Goal: Information Seeking & Learning: Learn about a topic

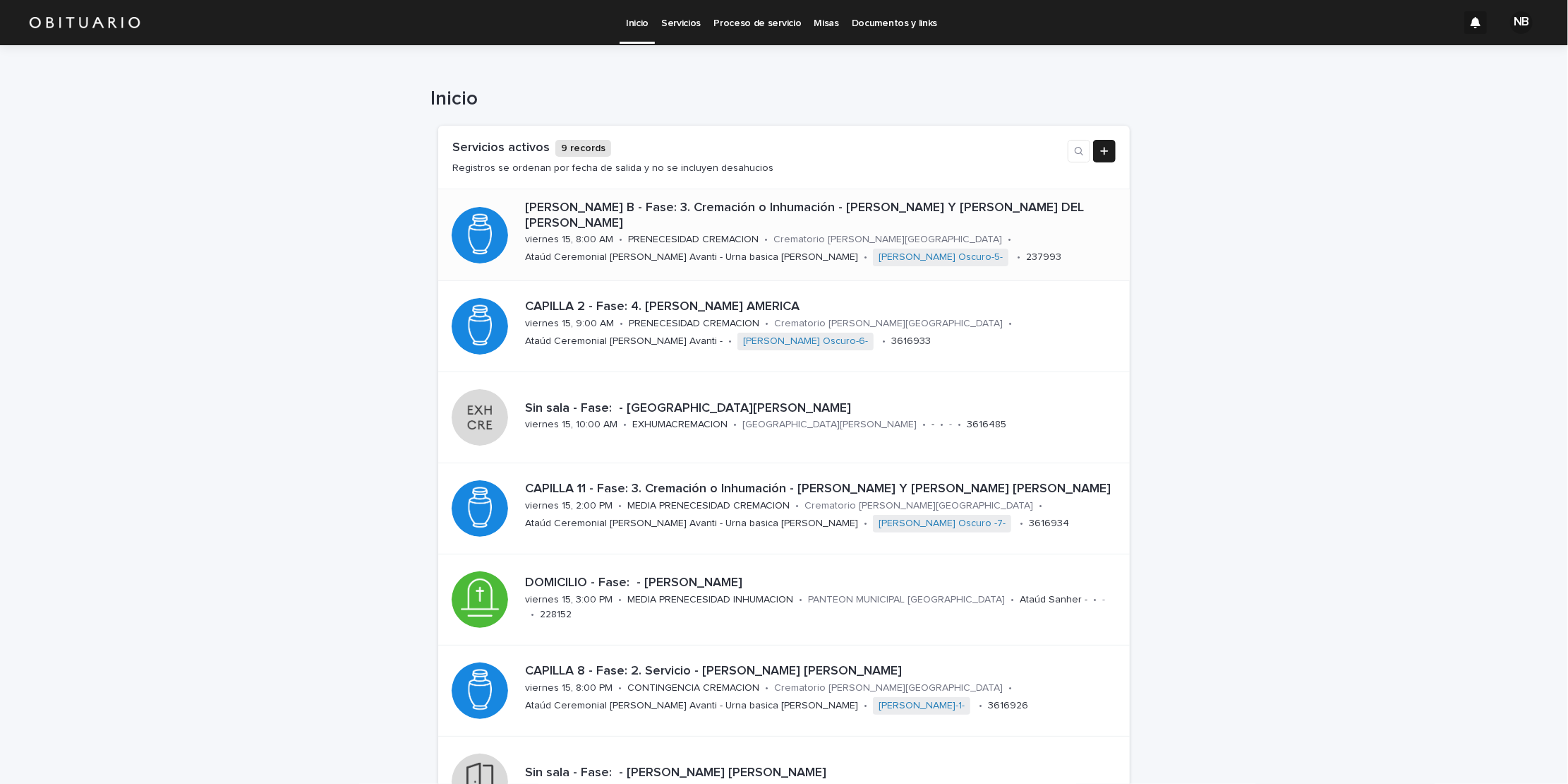
click at [607, 230] on p "[PERSON_NAME] B - Fase: 3. Cremación o Inhumación - [PERSON_NAME] Y [PERSON_NAM…" at bounding box center [819, 216] width 588 height 31
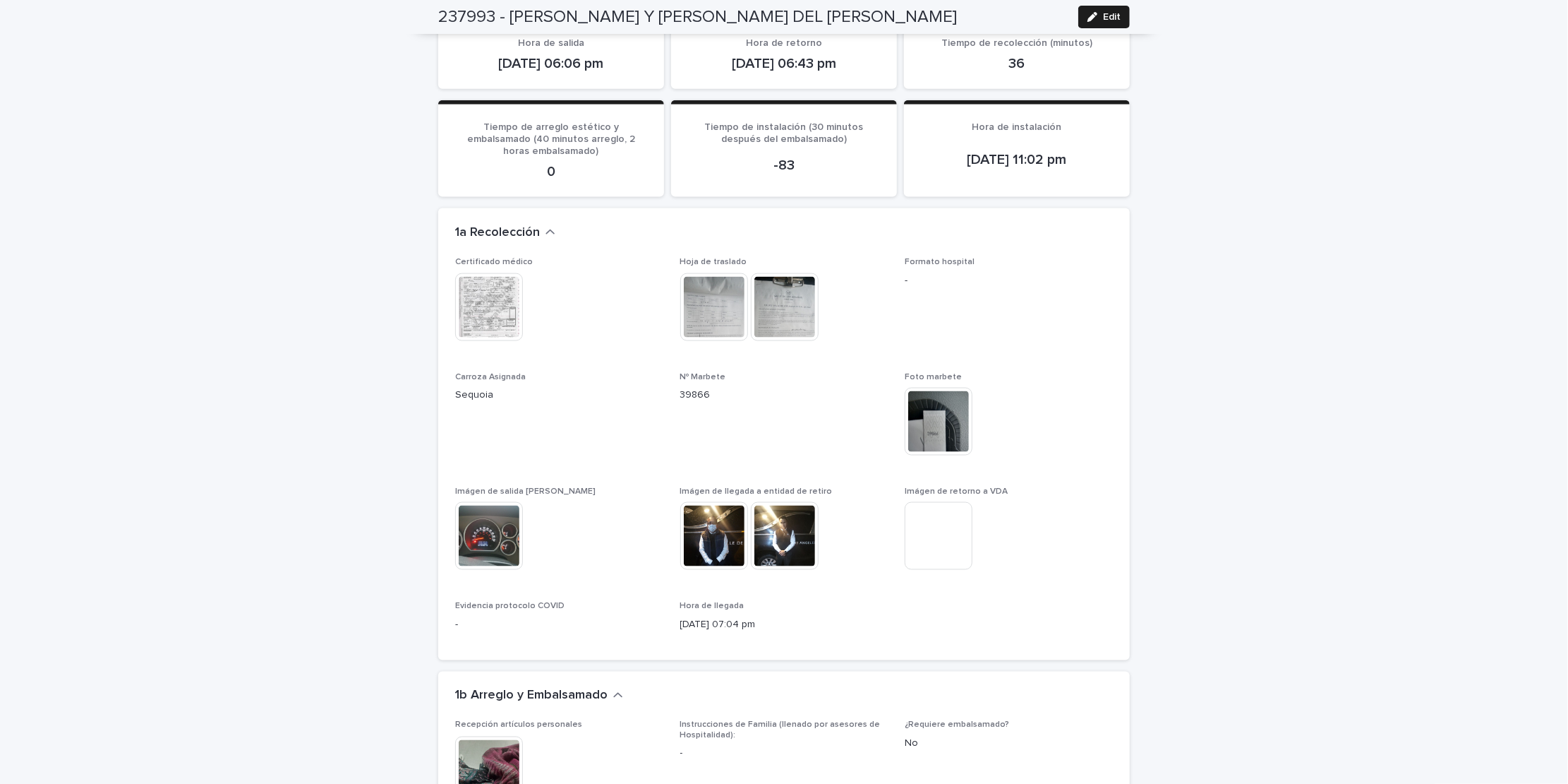
scroll to position [1408, 0]
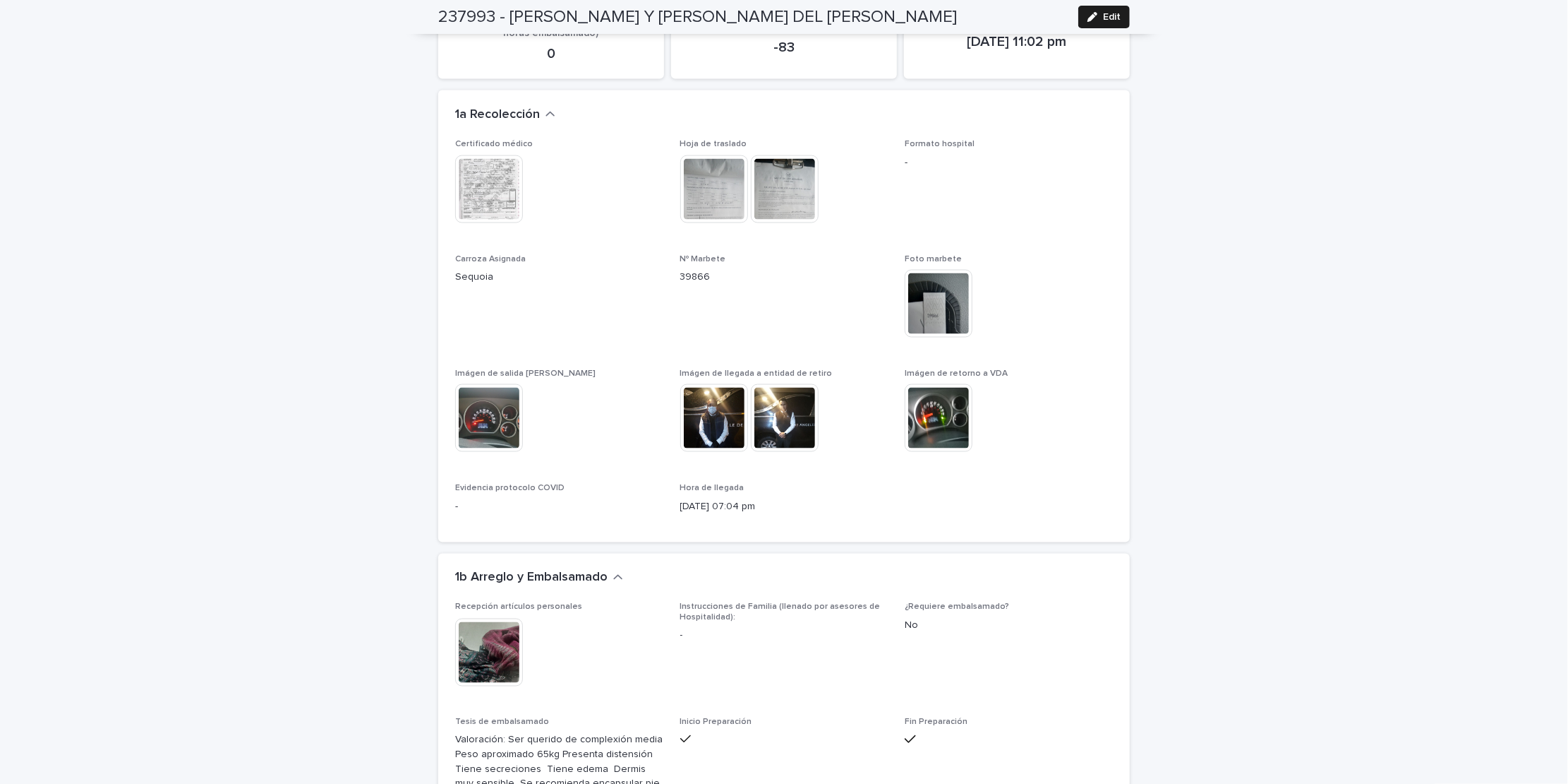
click at [696, 385] on img at bounding box center [714, 418] width 68 height 68
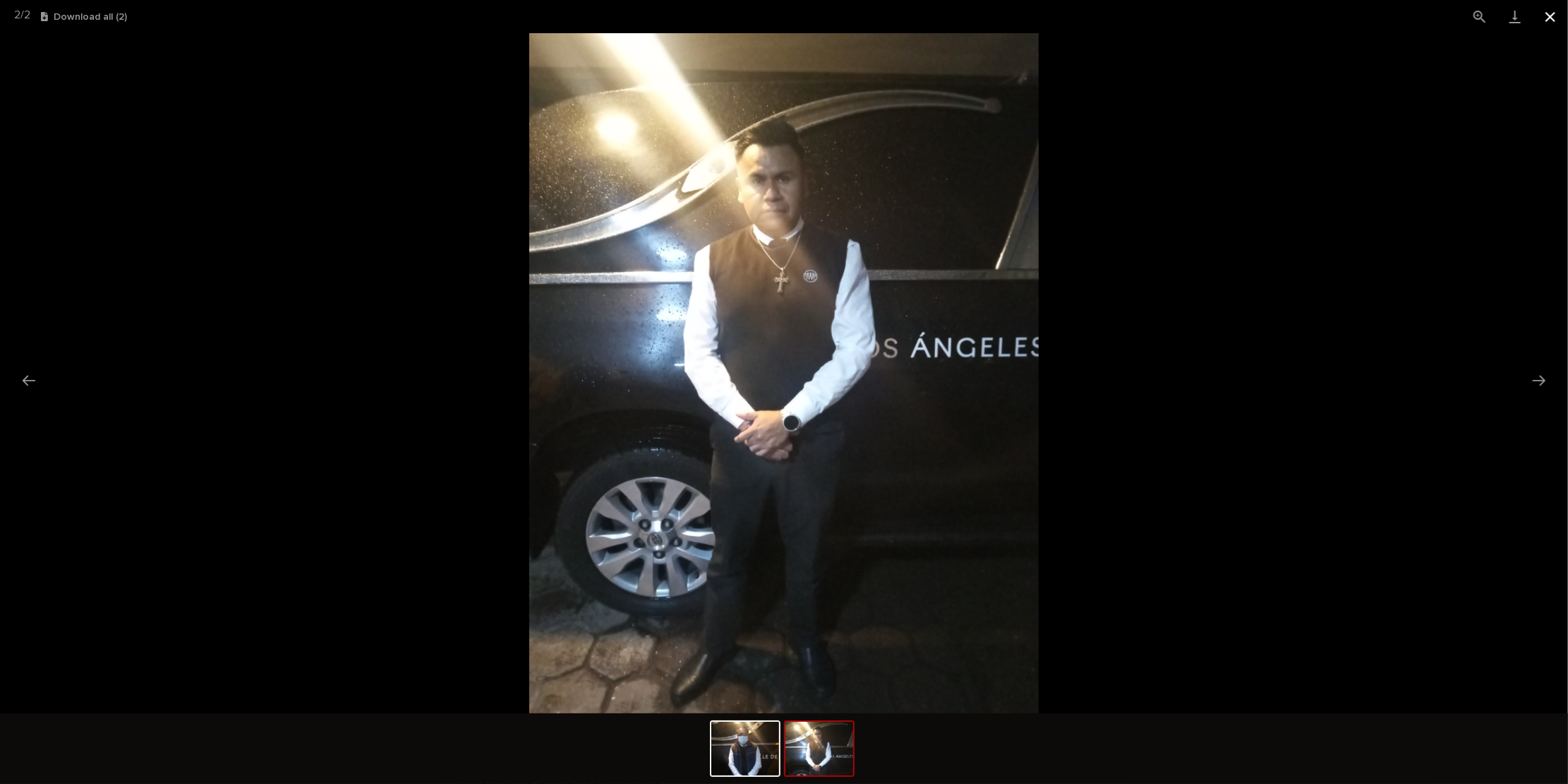
click at [1553, 13] on button "Close gallery" at bounding box center [1550, 16] width 36 height 33
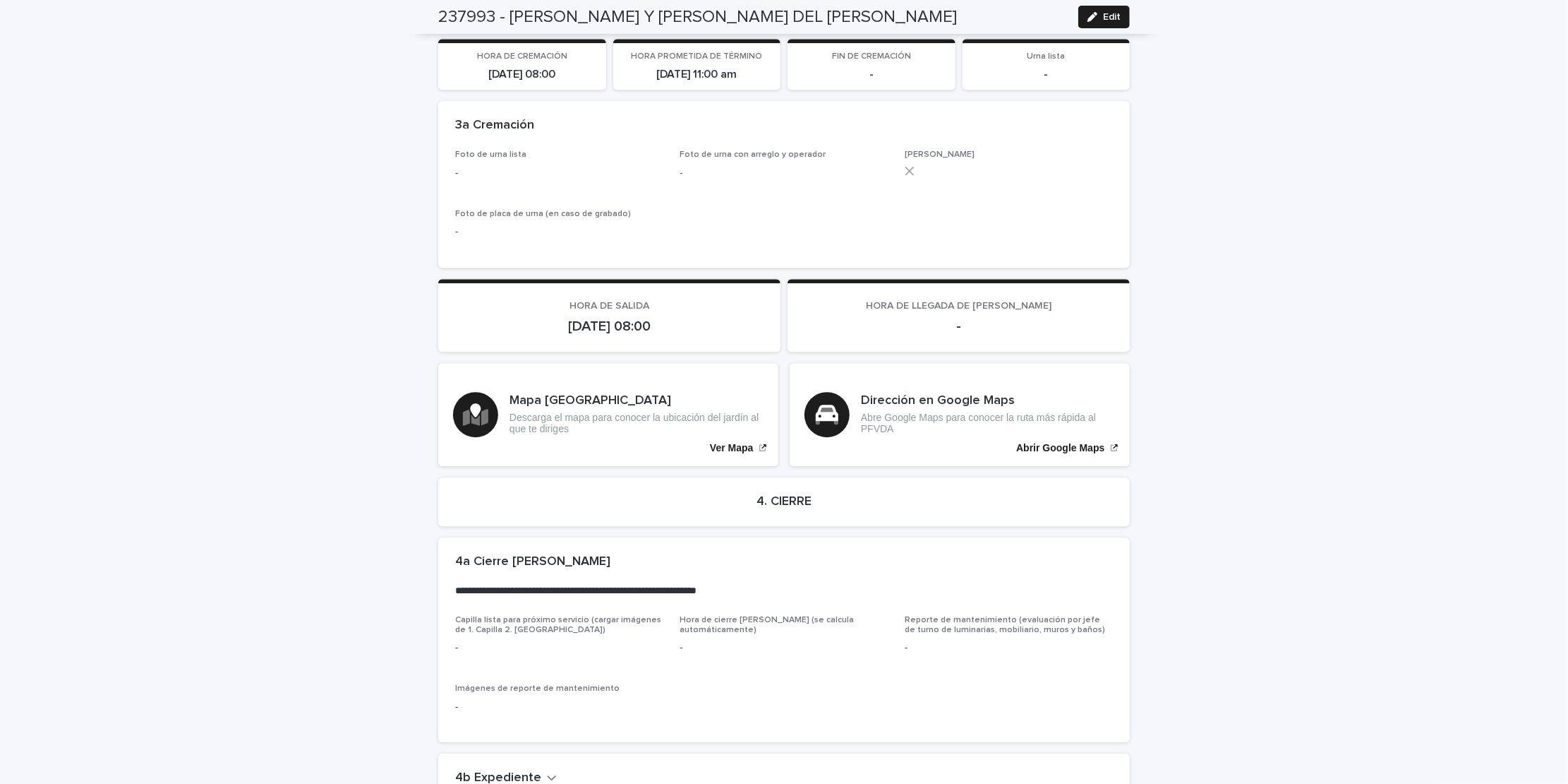
scroll to position [2944, 0]
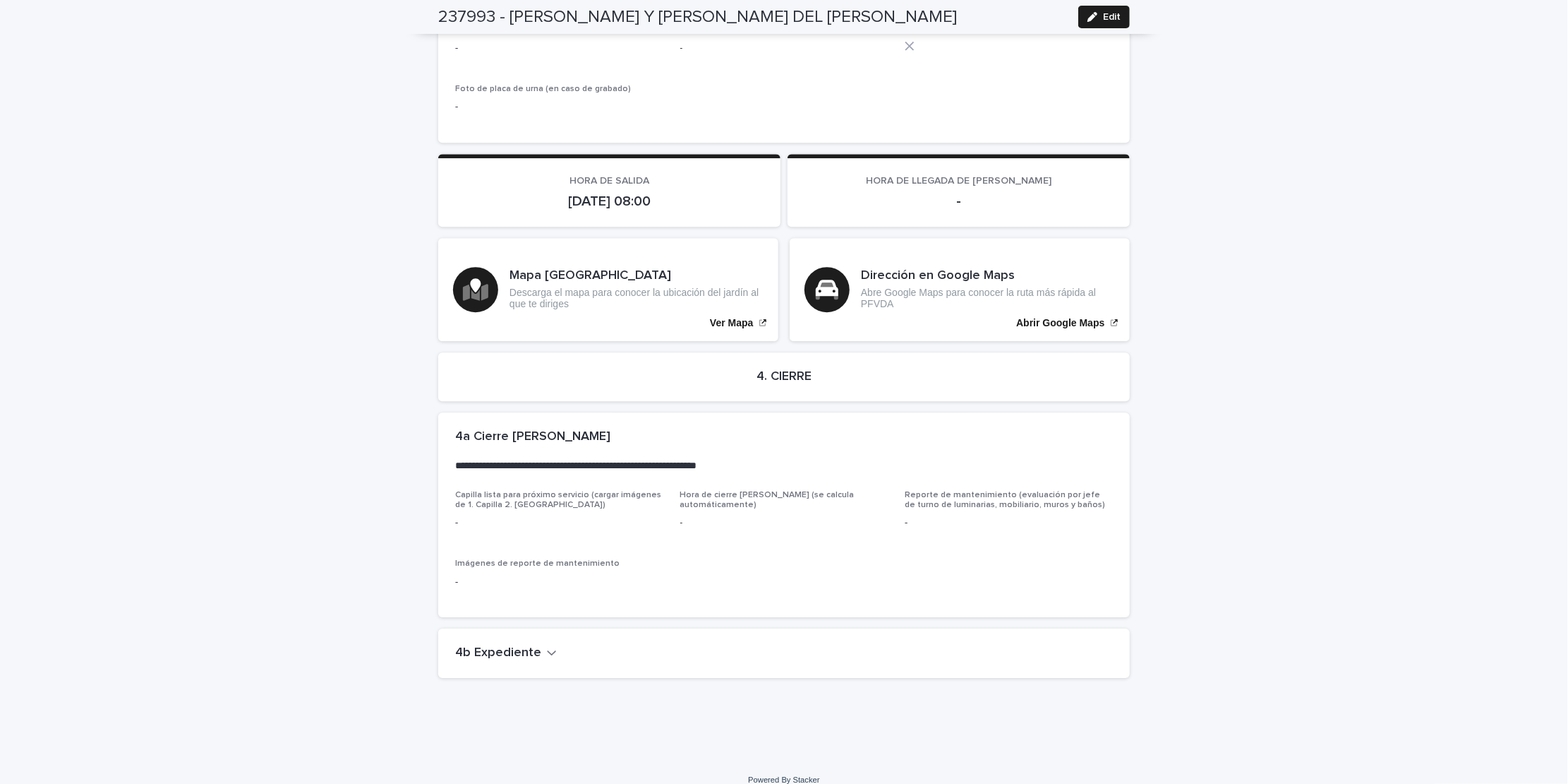
click at [547, 646] on icon "button" at bounding box center [552, 652] width 10 height 13
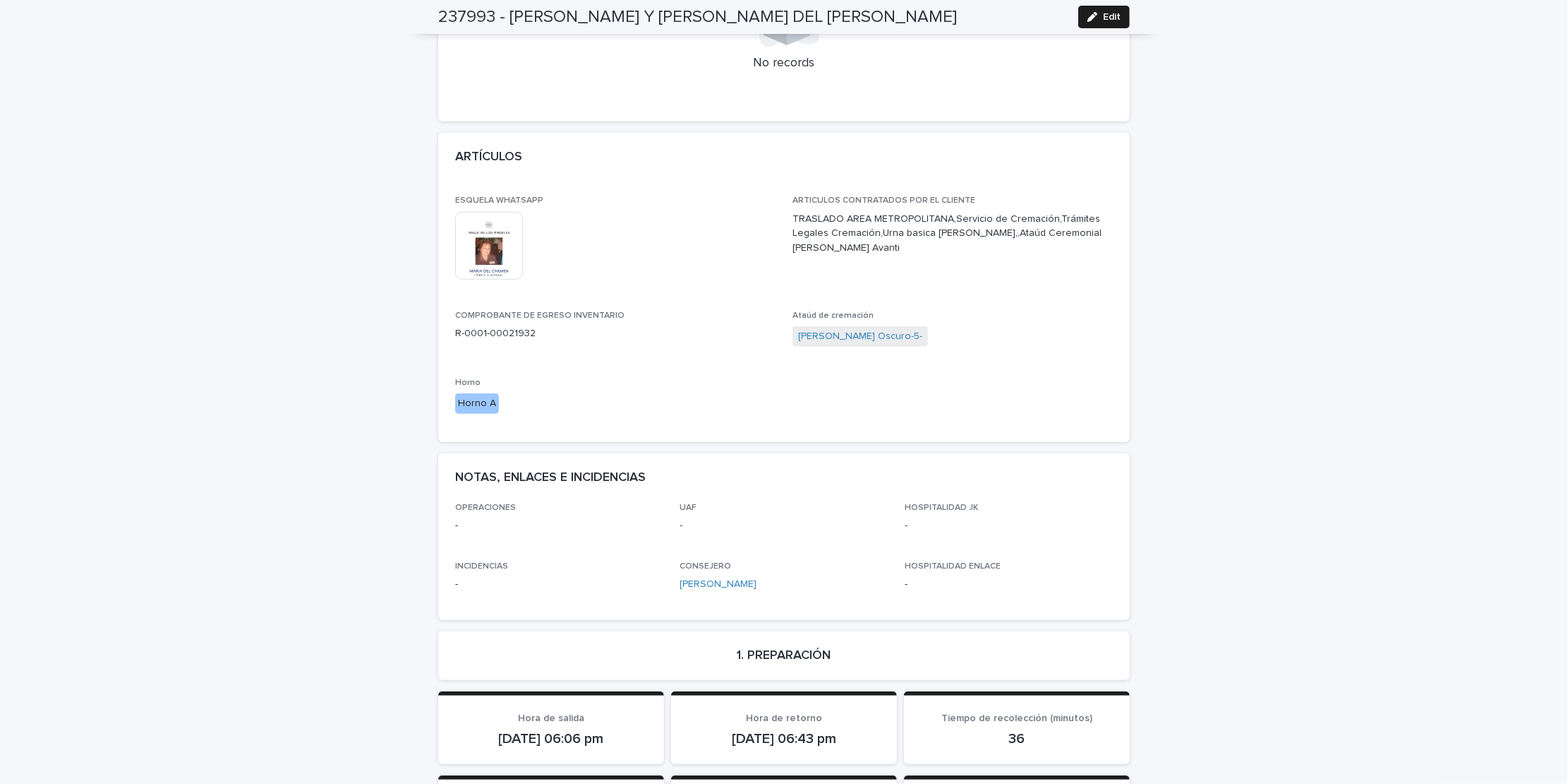
scroll to position [0, 0]
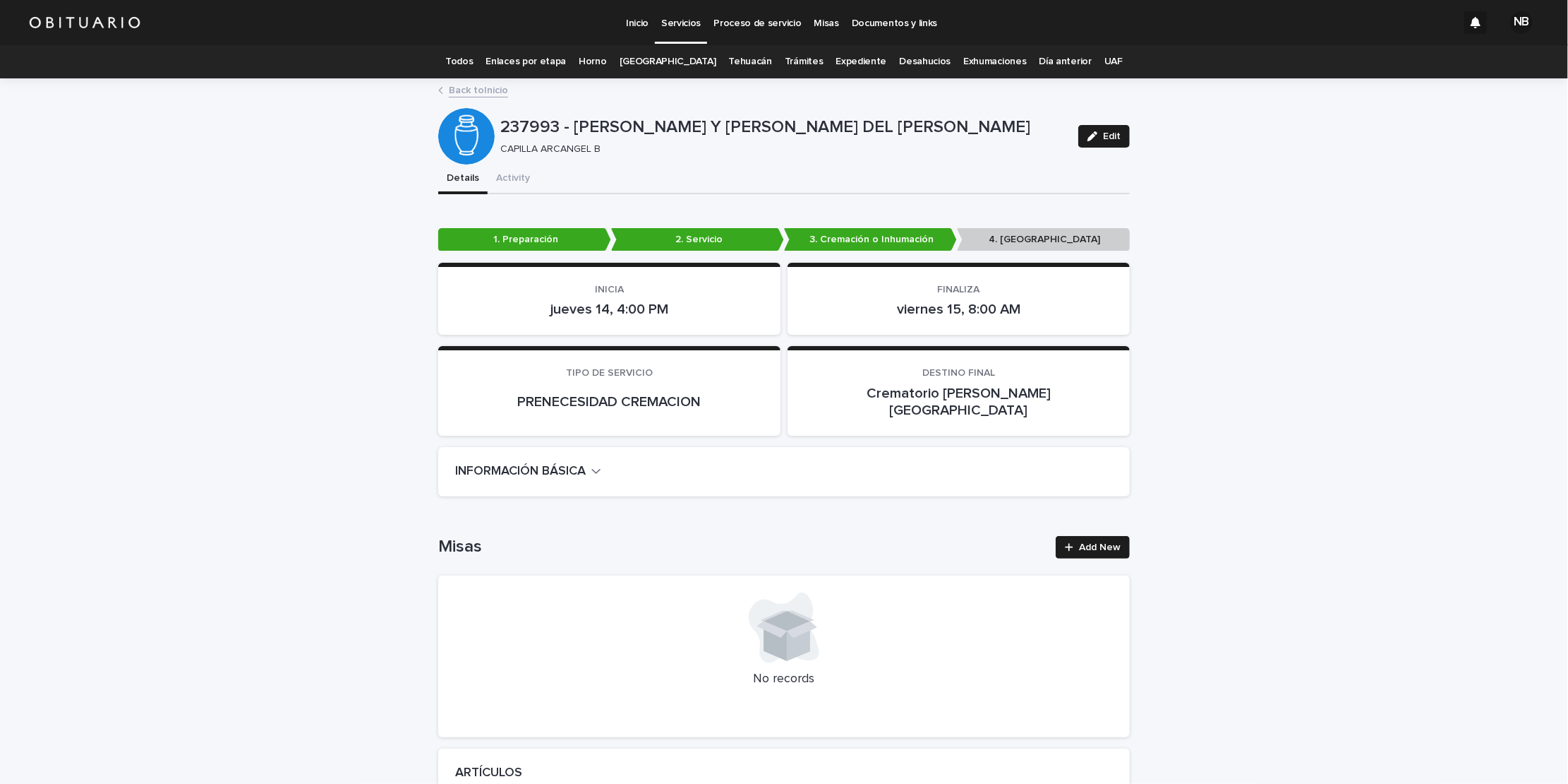
click at [1104, 63] on link "UAF" at bounding box center [1113, 61] width 18 height 33
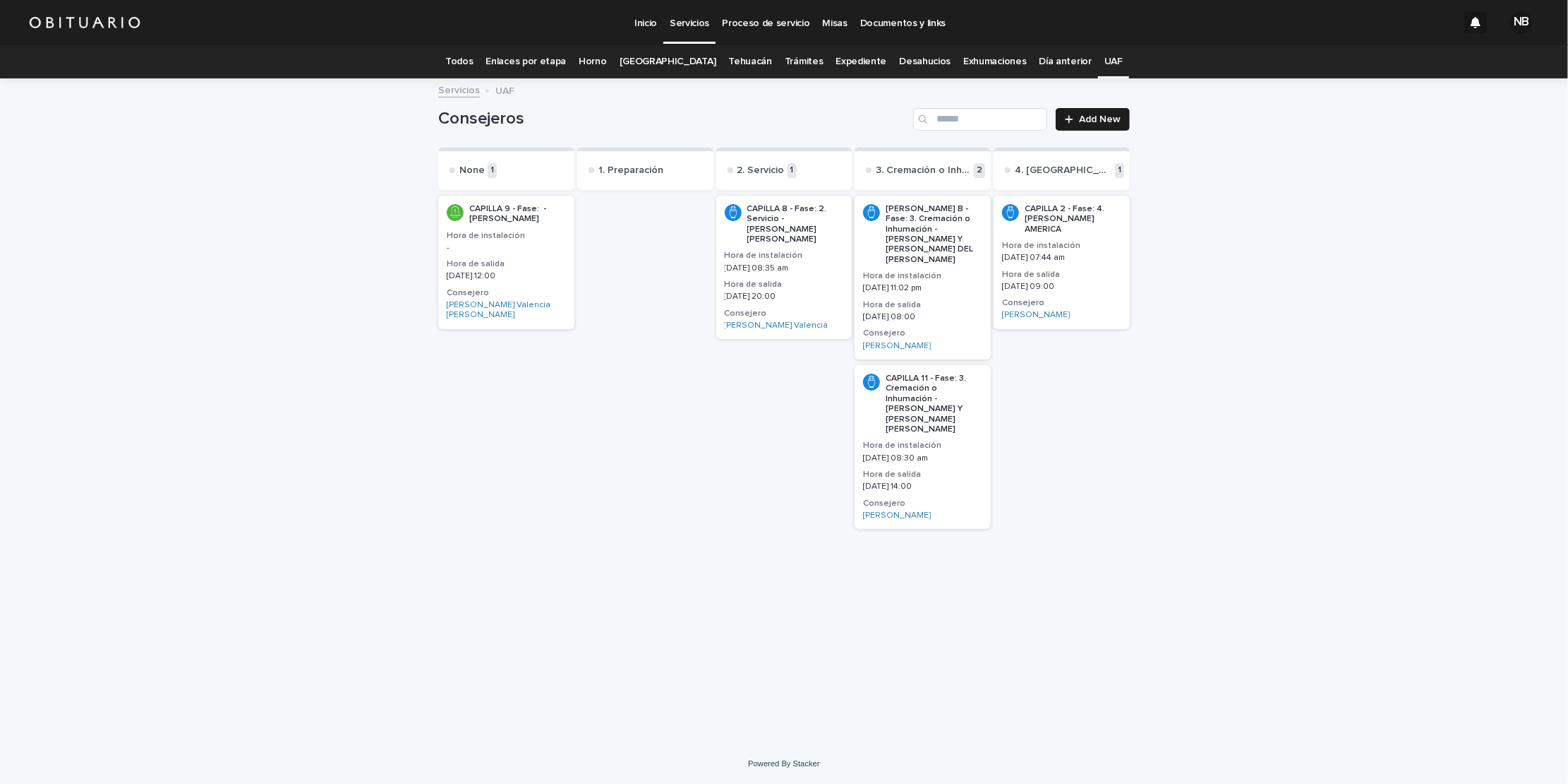
click at [939, 283] on p "[DATE] 11:02 pm" at bounding box center [923, 288] width 119 height 10
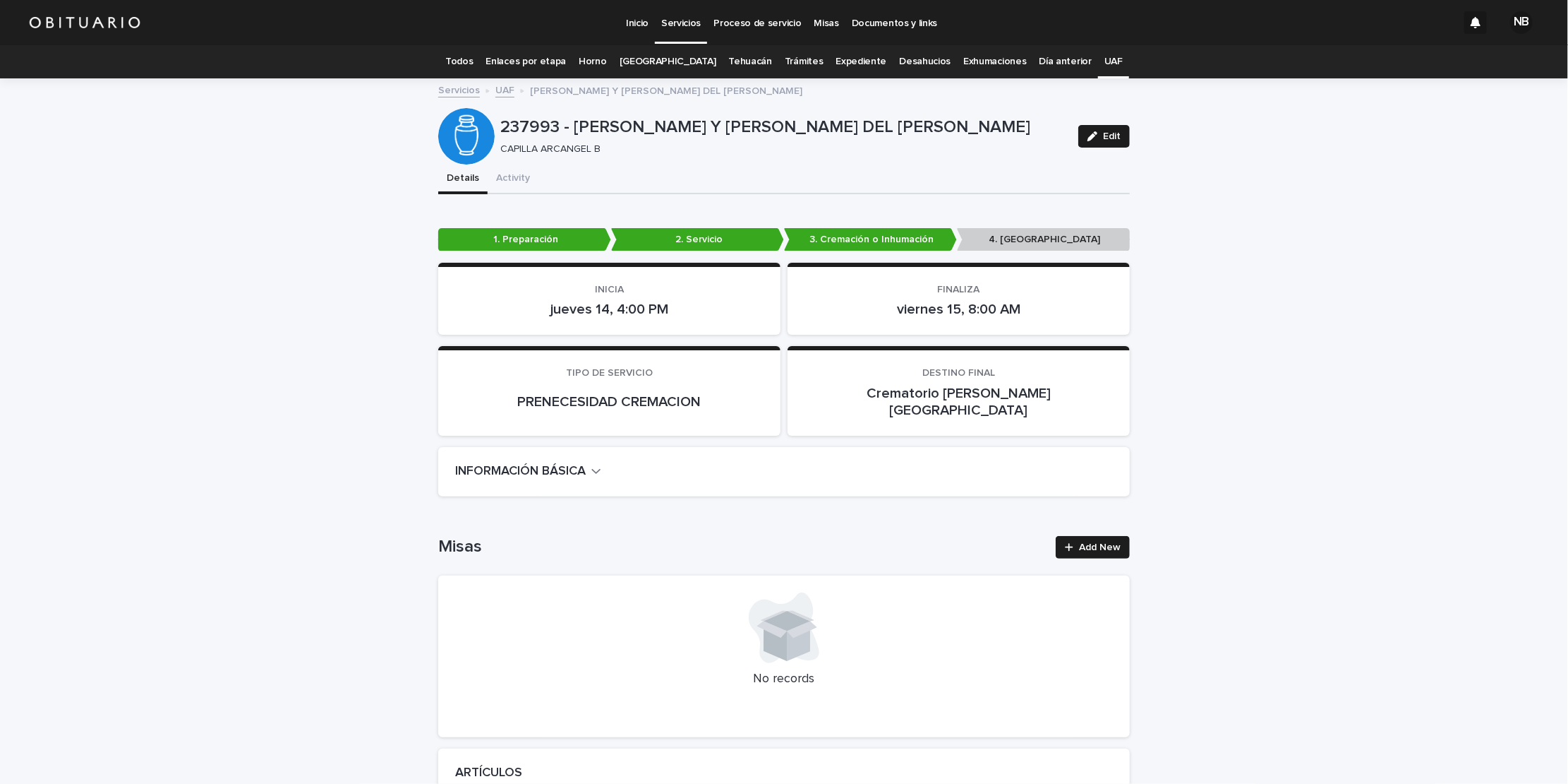
click at [1104, 63] on link "UAF" at bounding box center [1113, 61] width 18 height 33
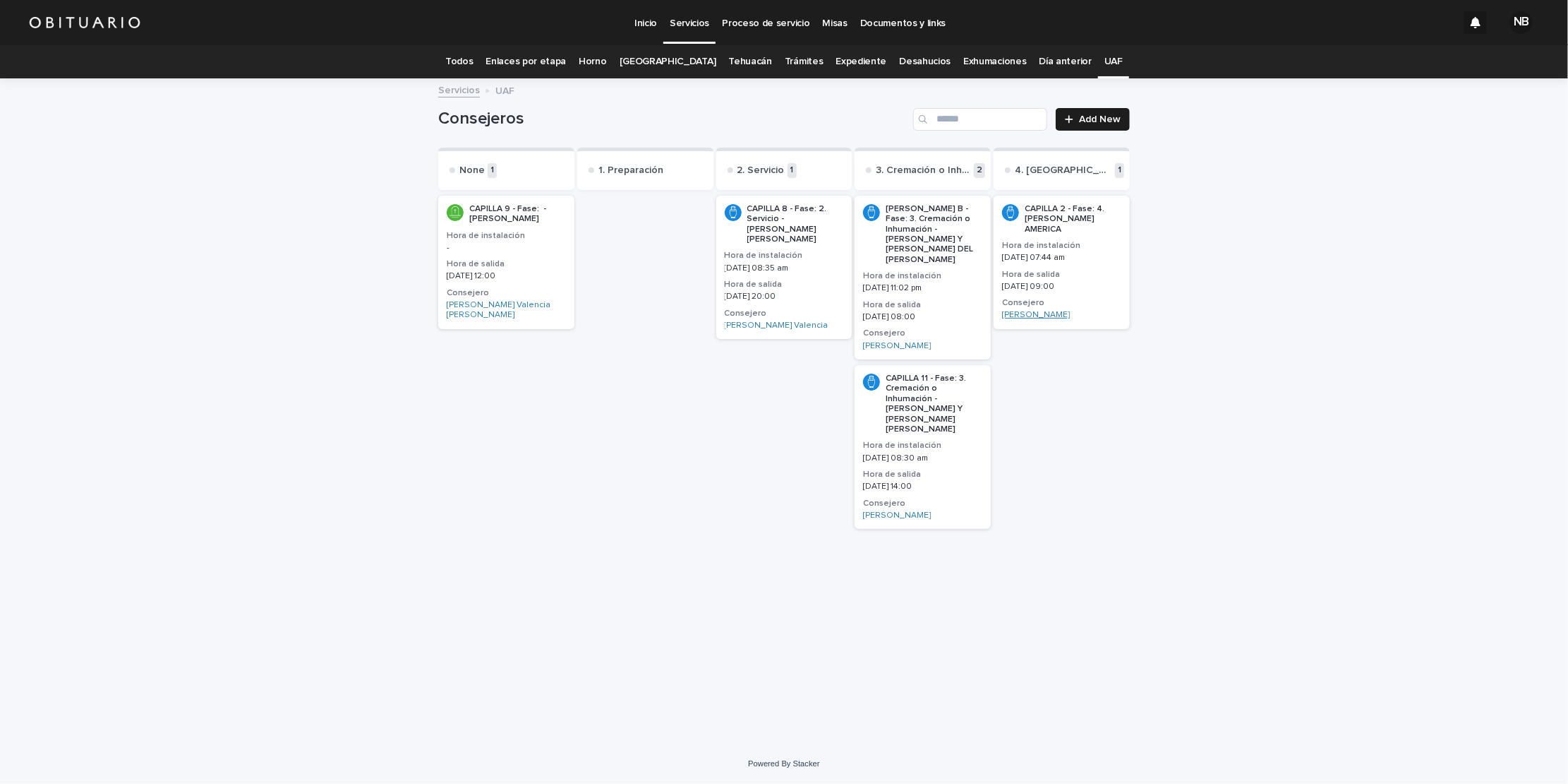
click at [1054, 312] on link "[PERSON_NAME]" at bounding box center [1036, 315] width 68 height 10
click at [1052, 217] on p "CAPILLA 2 - Fase: 4. [PERSON_NAME] AMERICA" at bounding box center [1072, 219] width 96 height 31
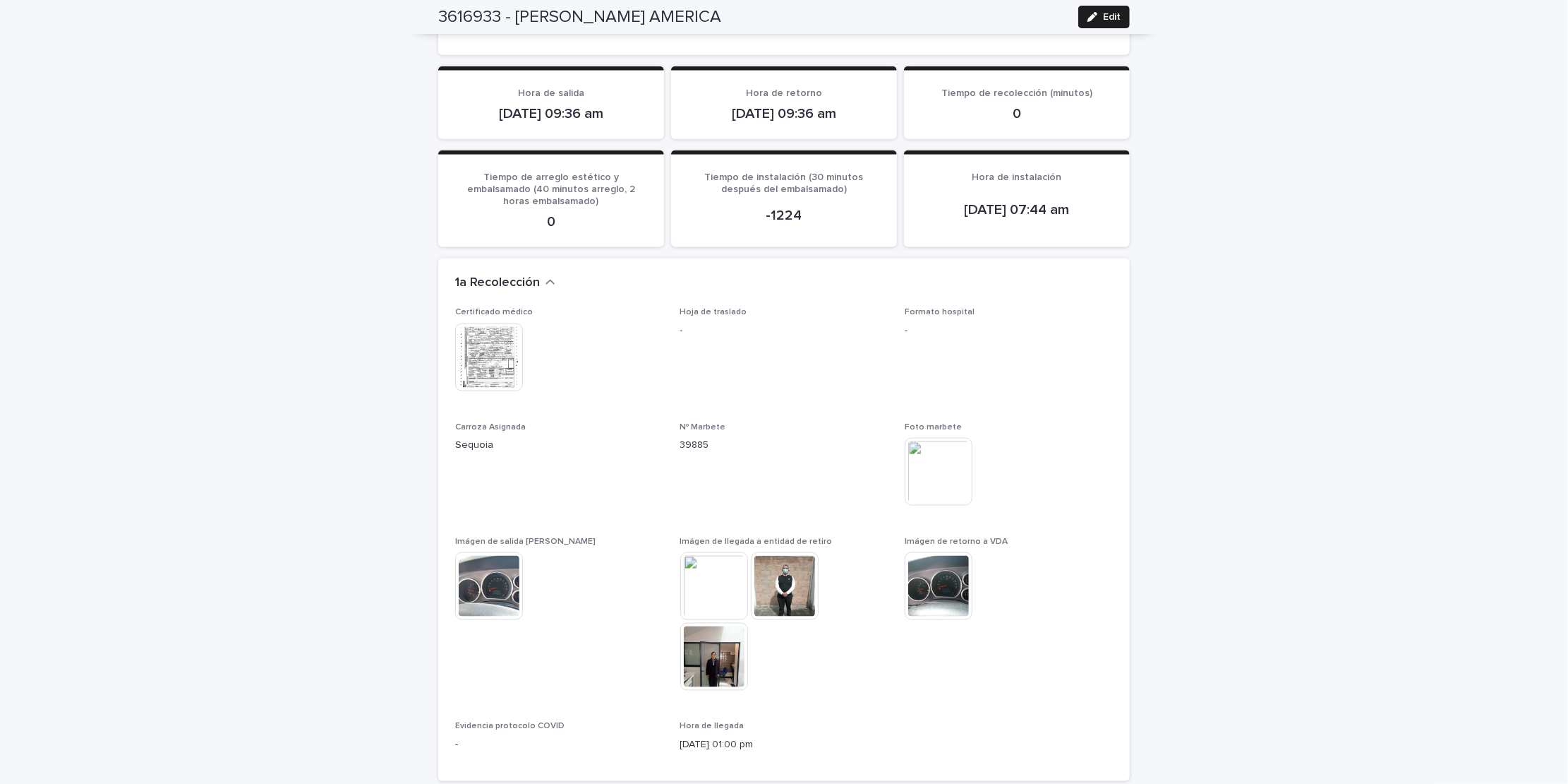
scroll to position [1245, 0]
click at [693, 621] on img at bounding box center [714, 655] width 68 height 68
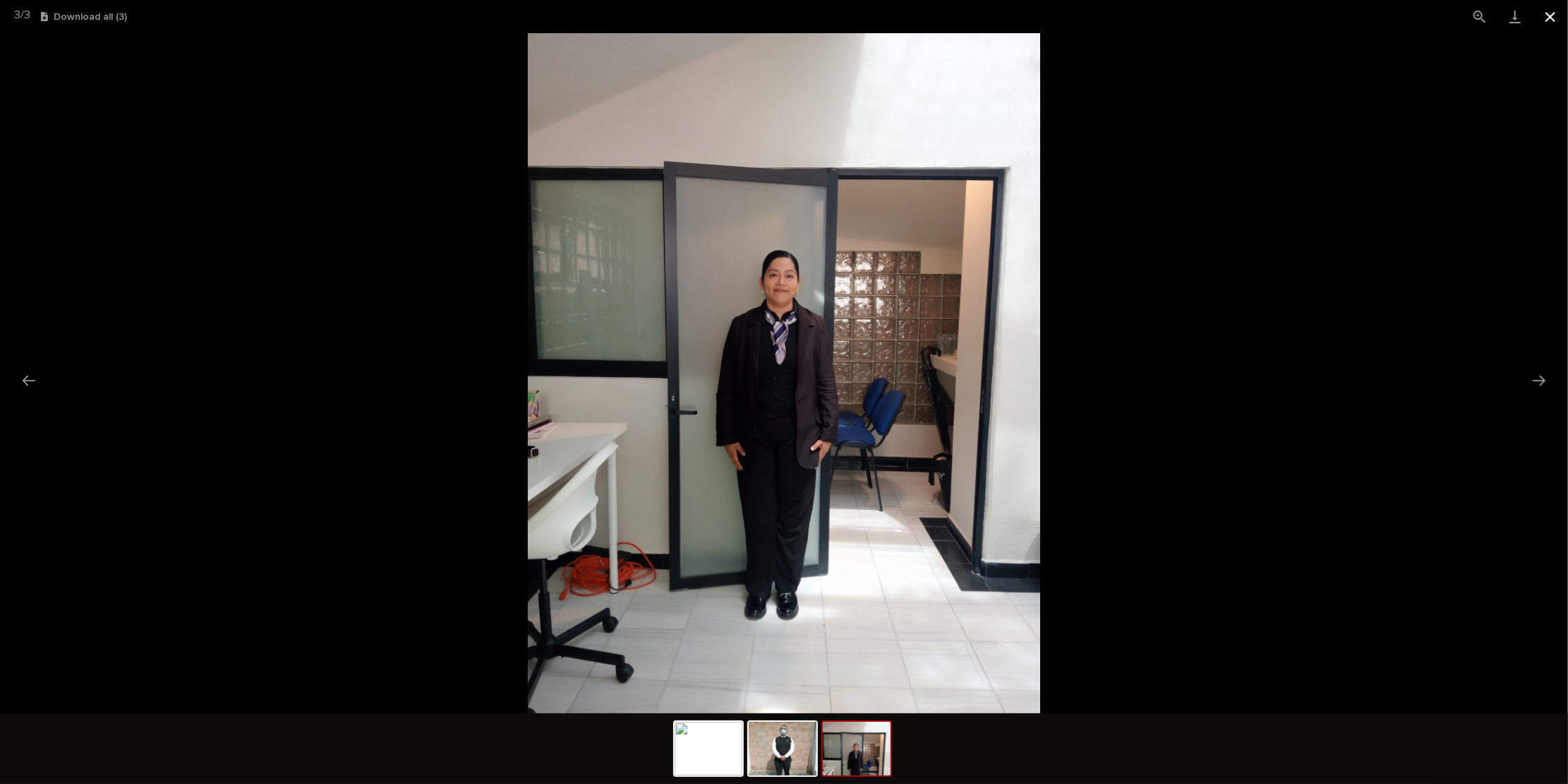
click at [1549, 18] on button "Close gallery" at bounding box center [1550, 16] width 36 height 33
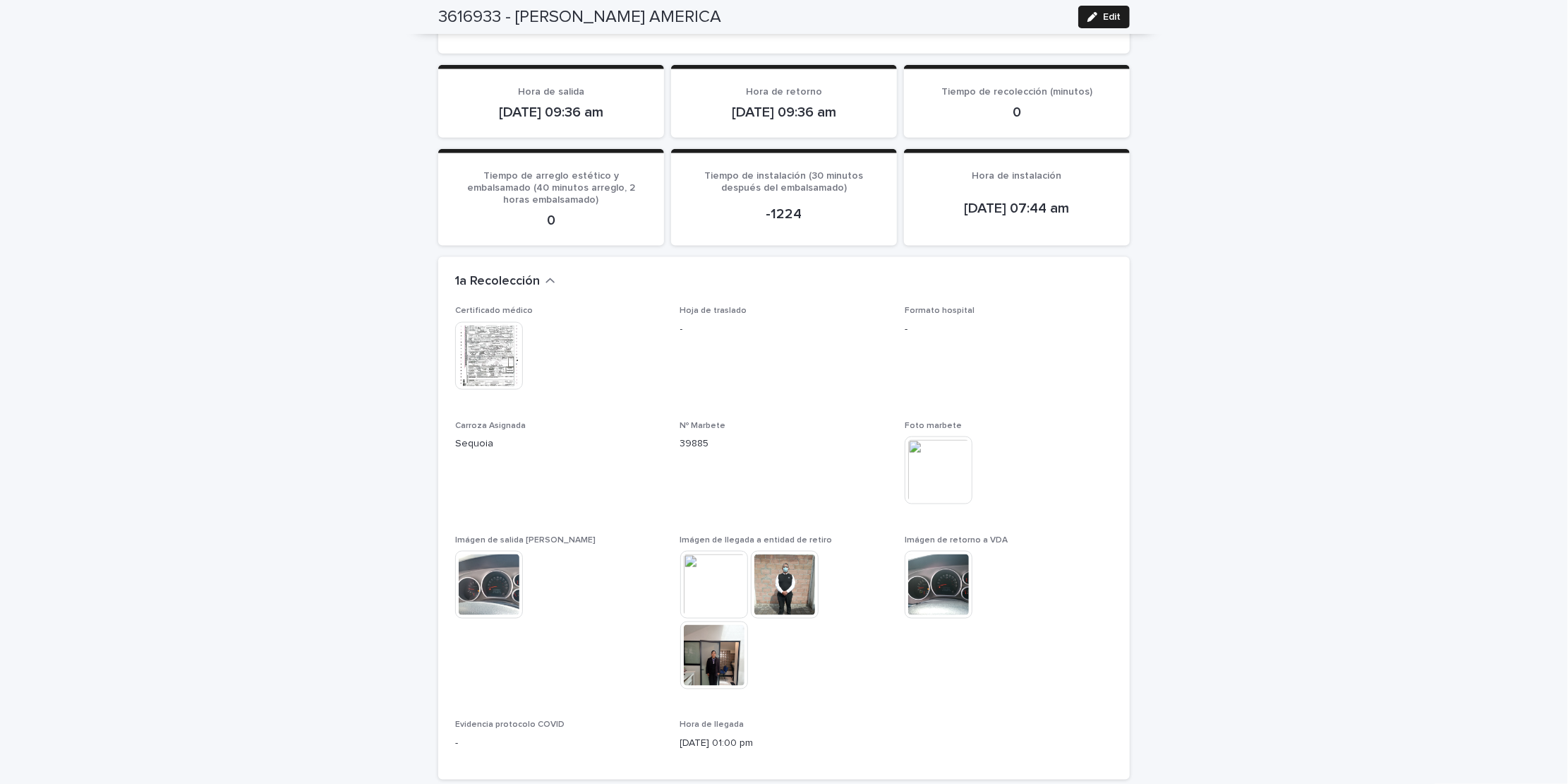
click at [716, 621] on img at bounding box center [714, 655] width 68 height 68
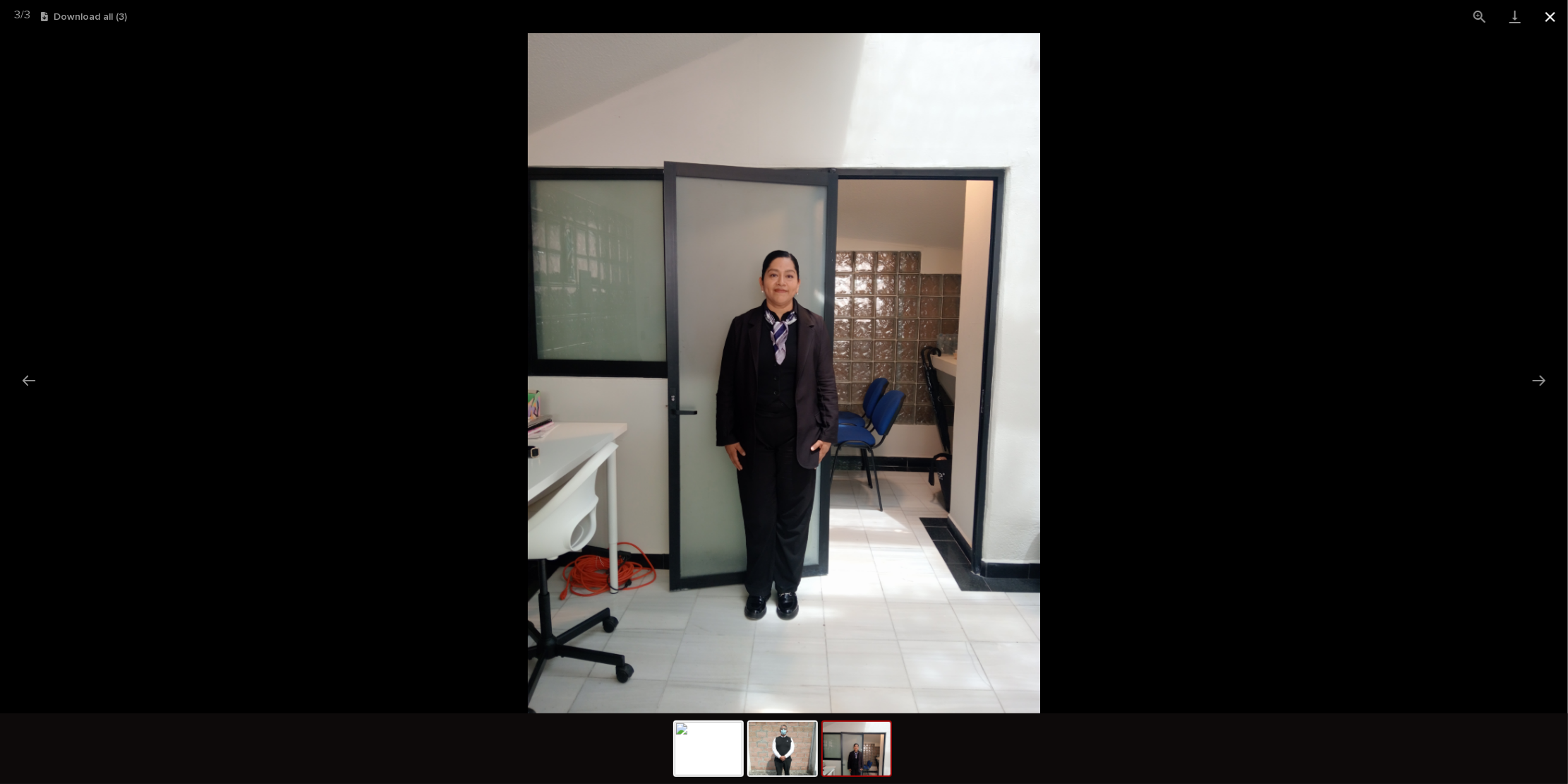
click at [1551, 16] on button "Close gallery" at bounding box center [1550, 16] width 36 height 33
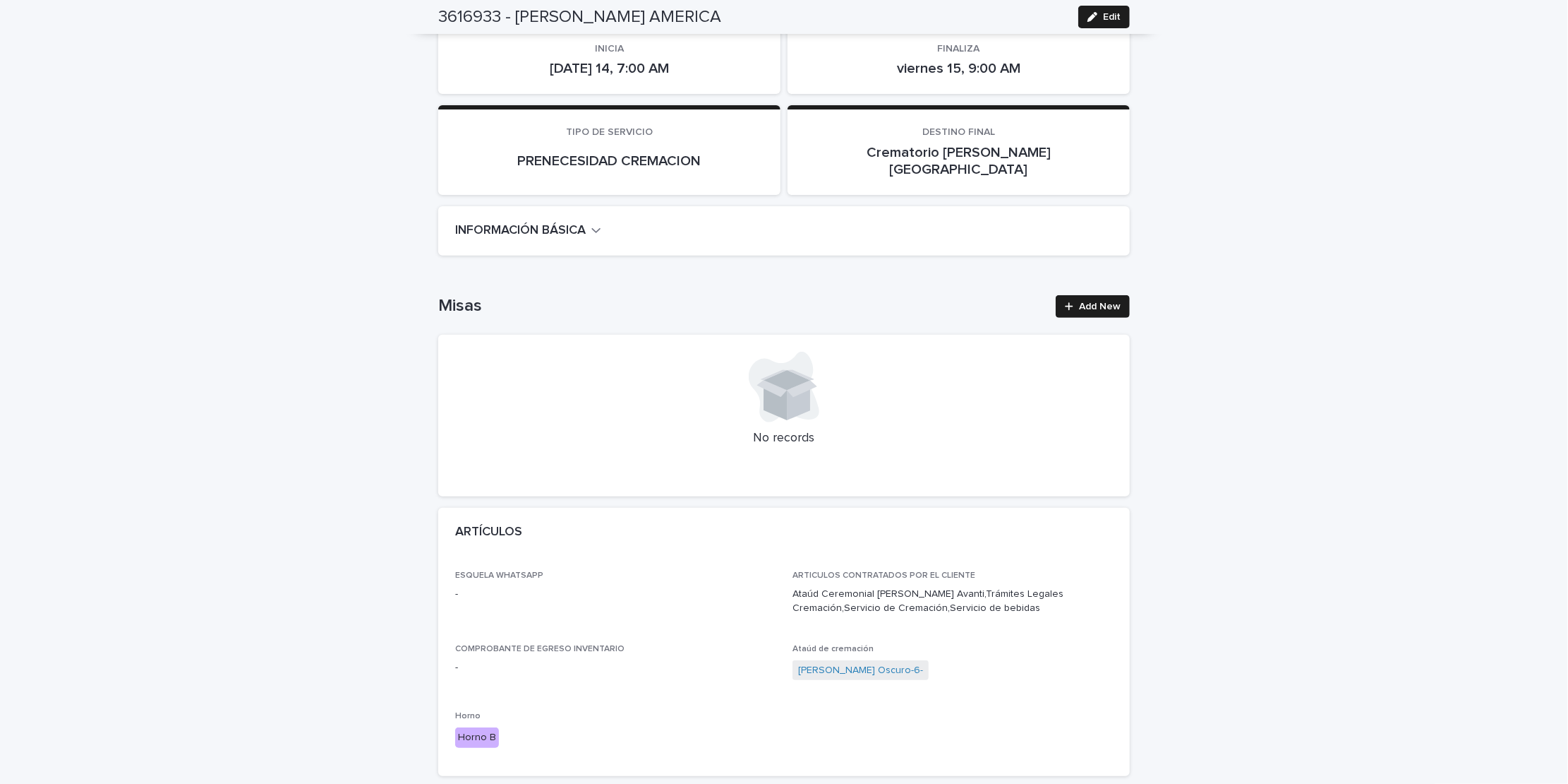
scroll to position [0, 0]
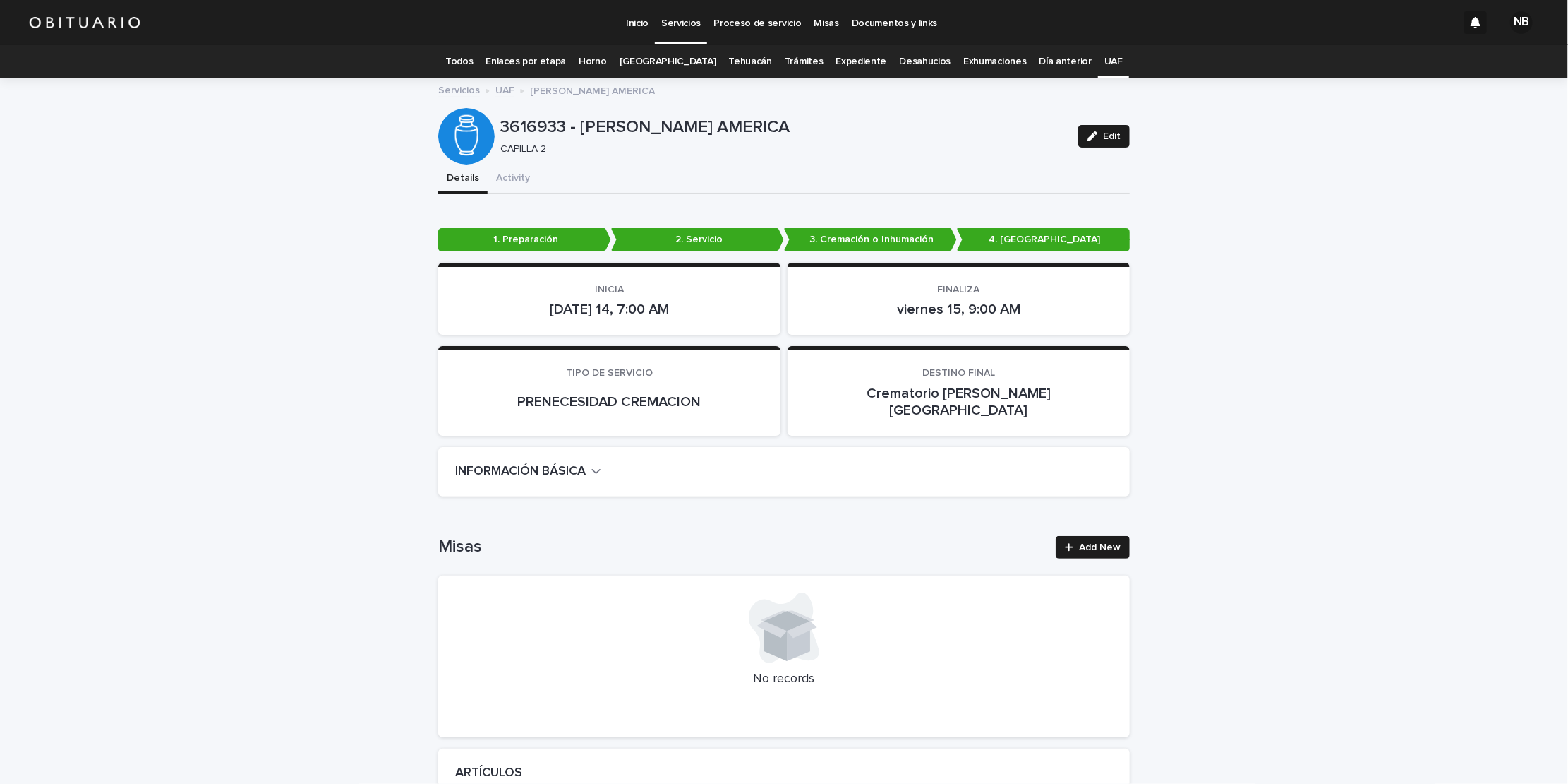
click at [835, 57] on link "Expediente" at bounding box center [860, 61] width 51 height 33
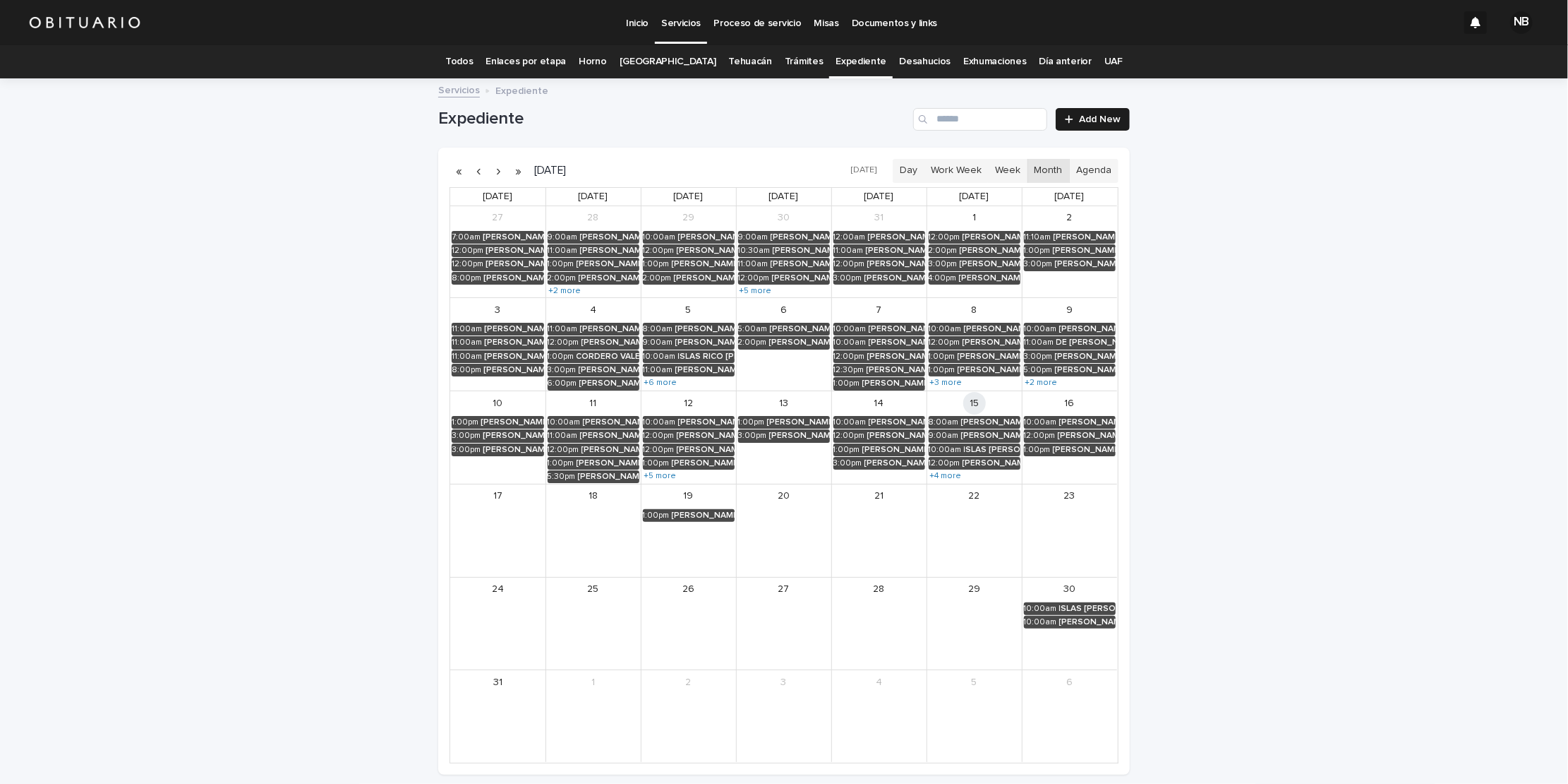
click at [518, 59] on link "Enlaces por etapa" at bounding box center [526, 61] width 80 height 33
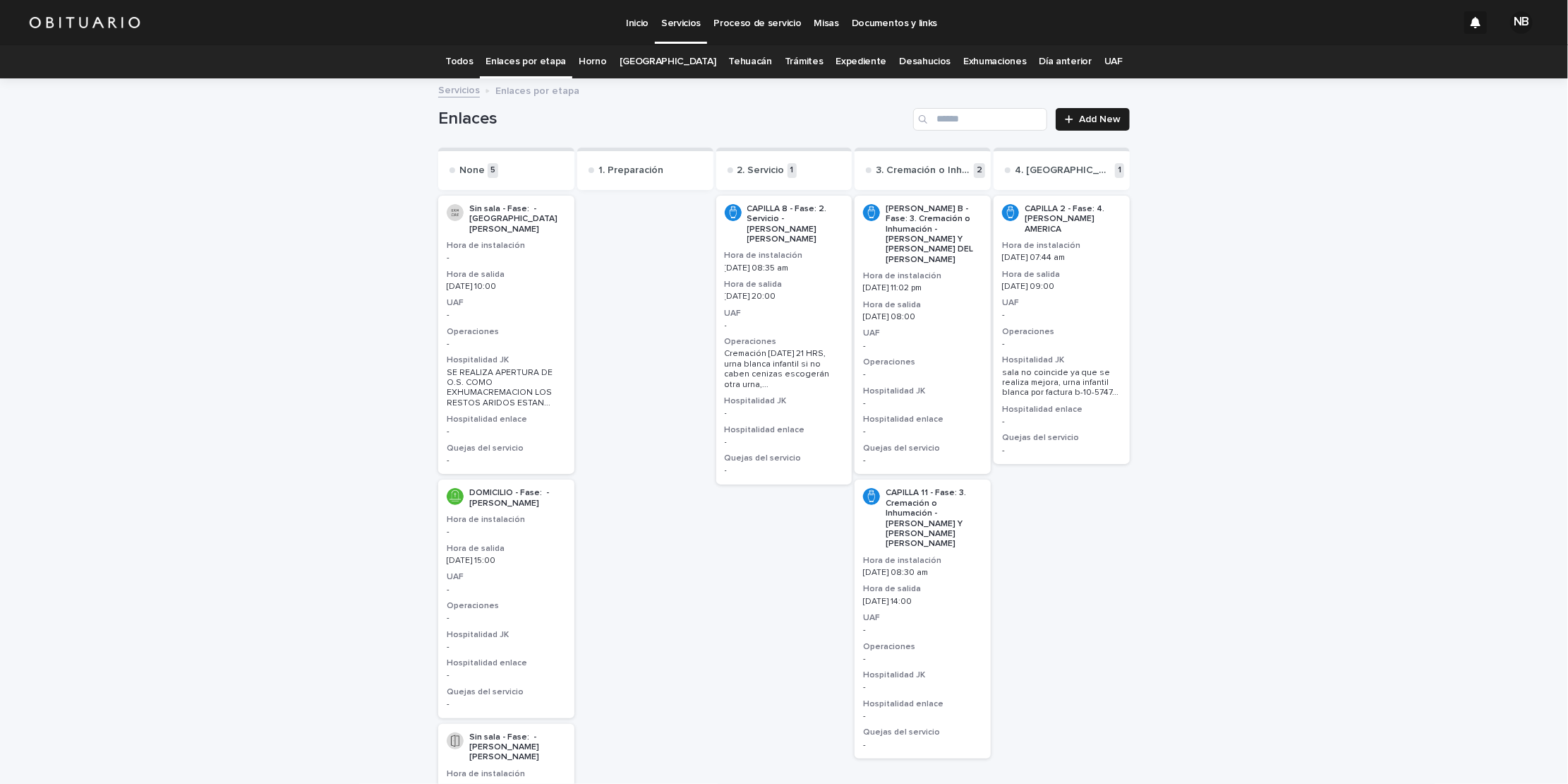
click at [798, 279] on h3 "Hora de salida" at bounding box center [784, 284] width 119 height 11
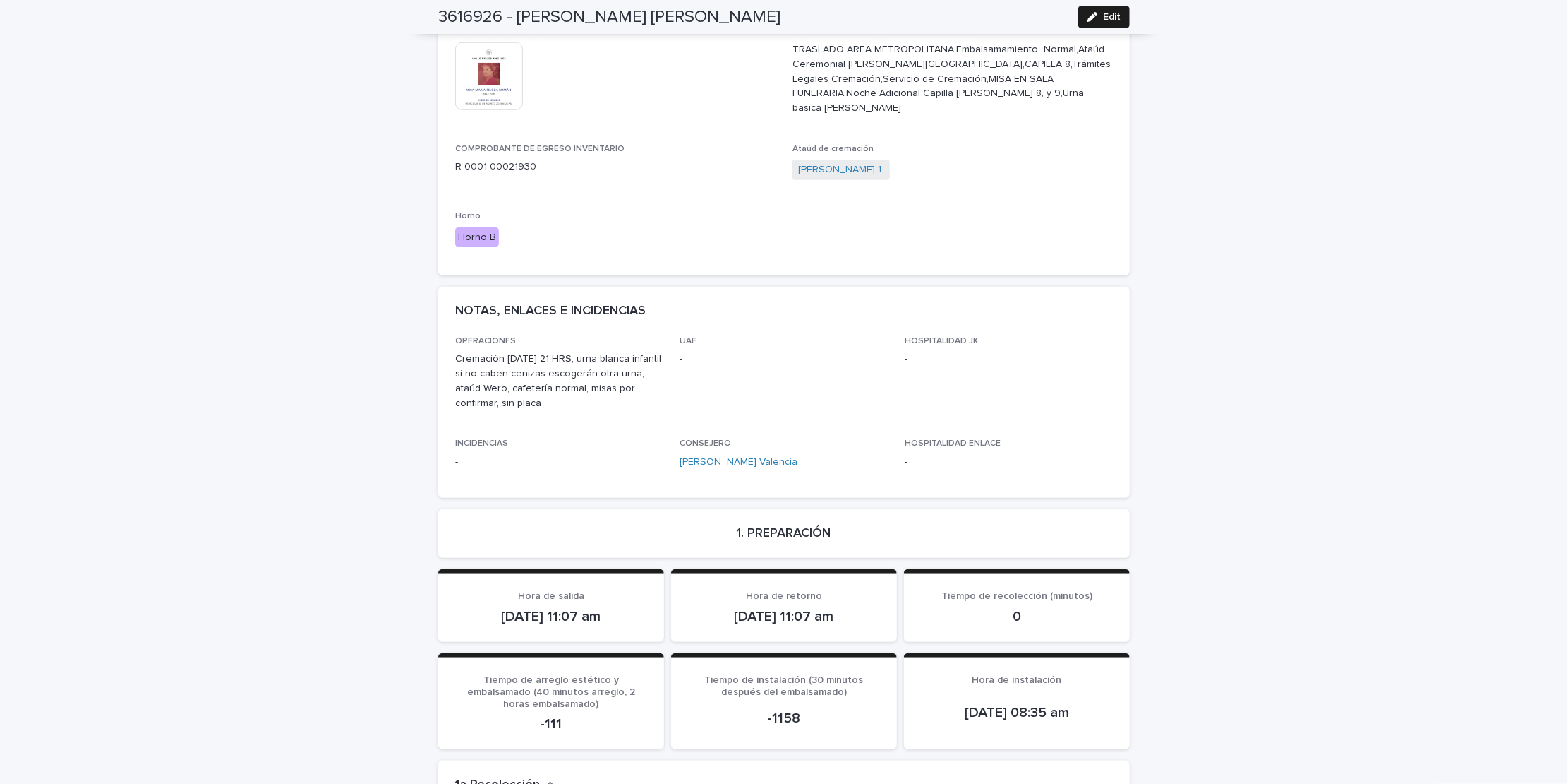
scroll to position [722, 0]
